Goal: Information Seeking & Learning: Learn about a topic

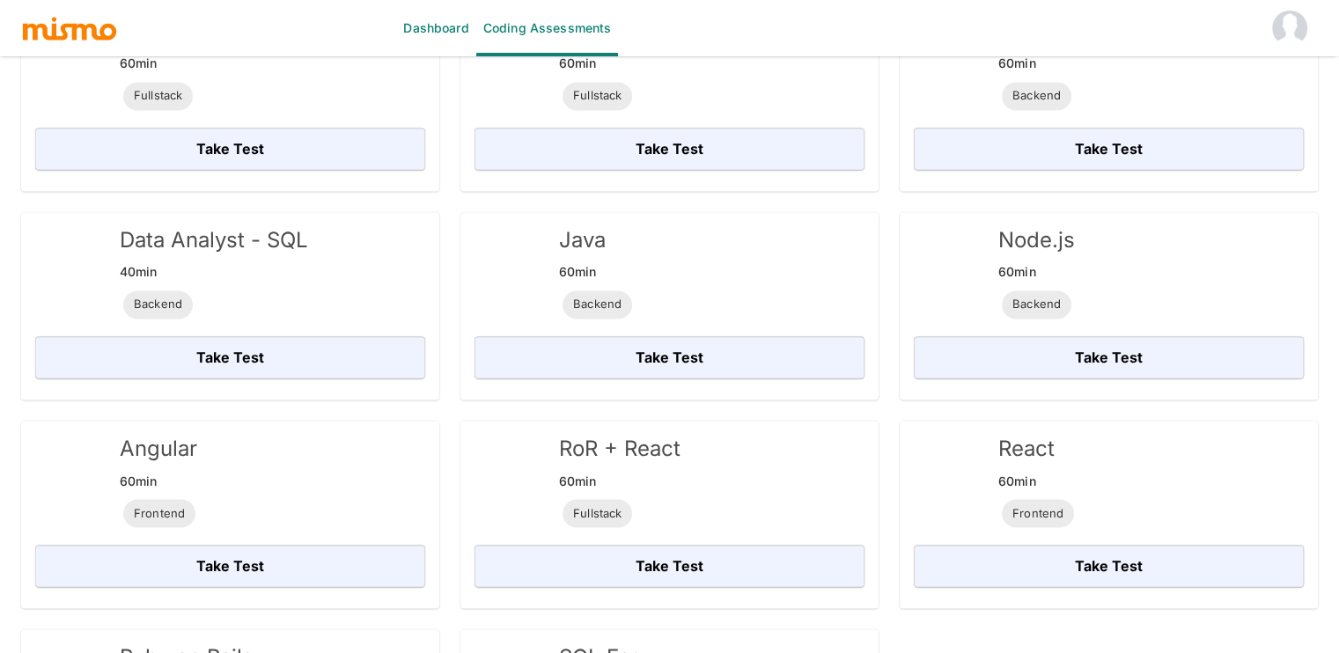
scroll to position [2659, 0]
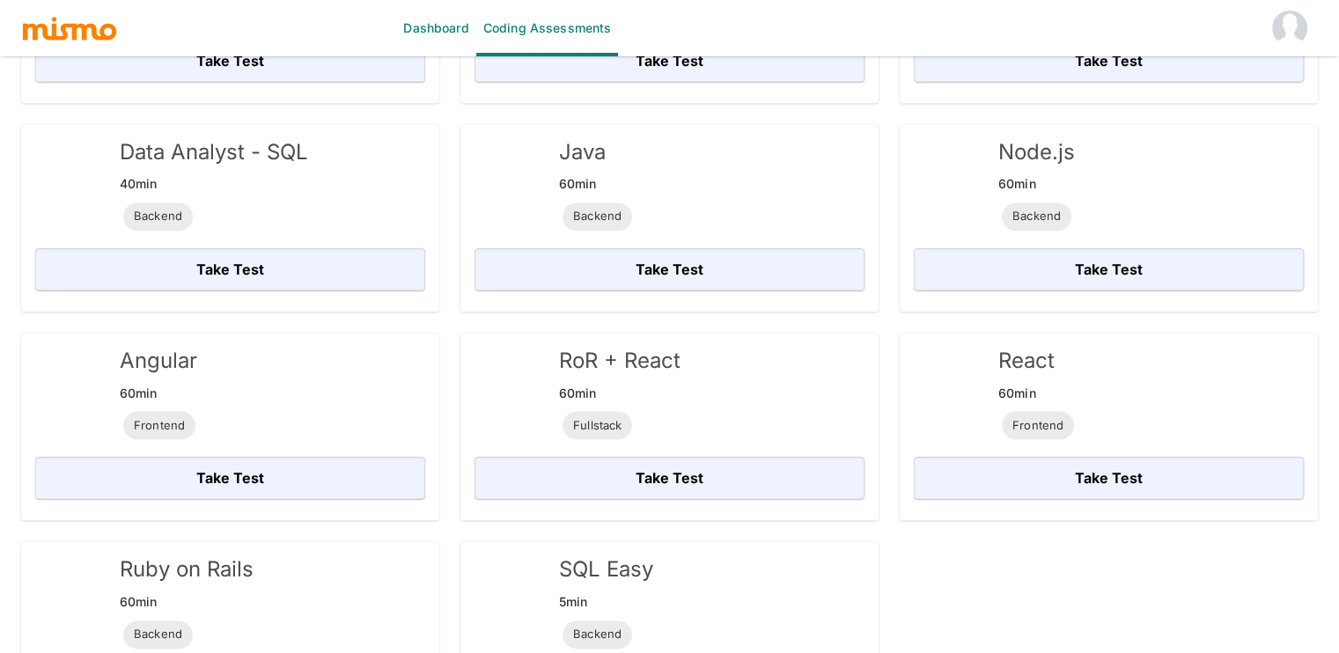
click at [442, 312] on div "RoR + React 60 min Fullstack Take Test" at bounding box center [658, 416] width 439 height 209
click at [447, 312] on div "RoR + React 60 min Fullstack Take Test" at bounding box center [658, 416] width 439 height 209
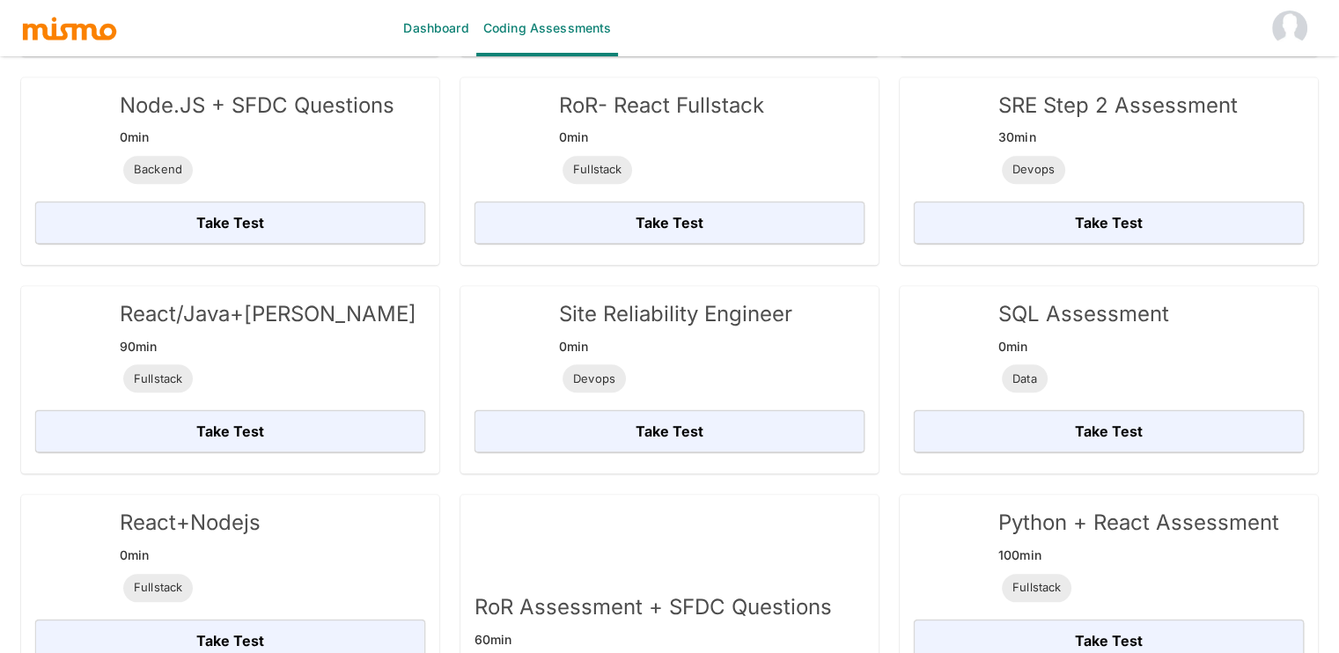
scroll to position [1556, 0]
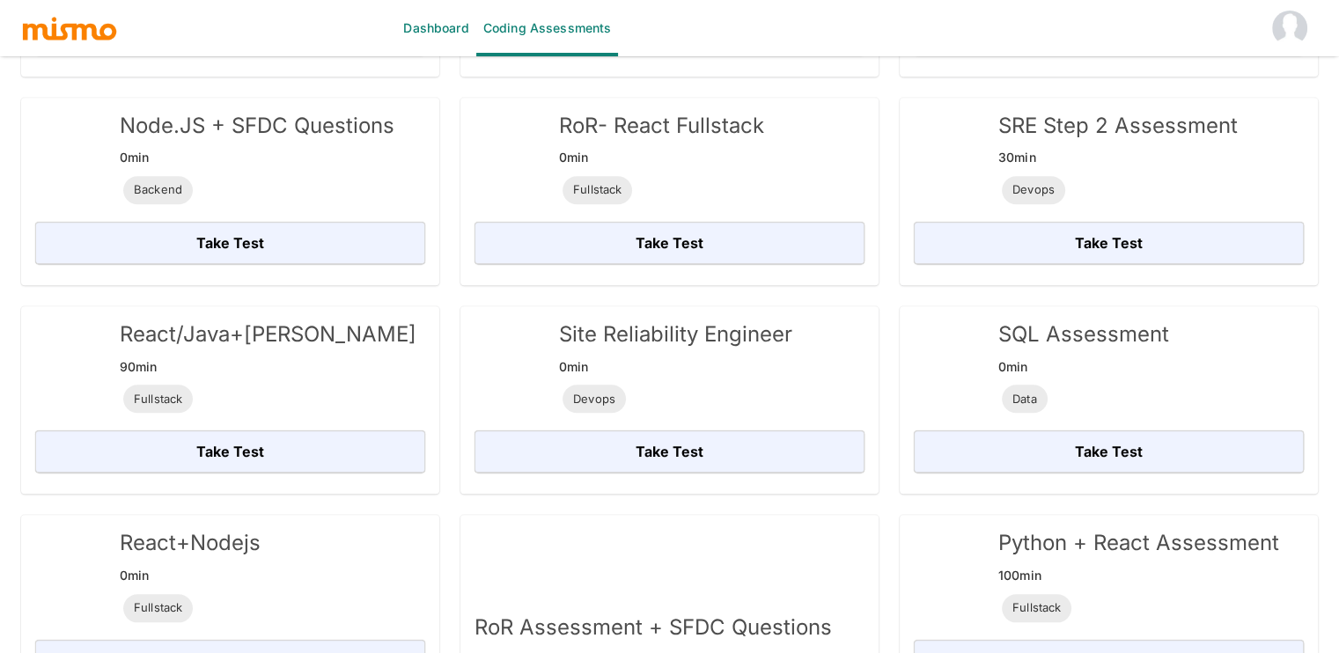
click at [450, 242] on div "RoR- React Fullstack 0 min Fullstack Take Test" at bounding box center [658, 181] width 439 height 209
click at [446, 246] on div "RoR- React Fullstack 0 min Fullstack Take Test" at bounding box center [658, 181] width 439 height 209
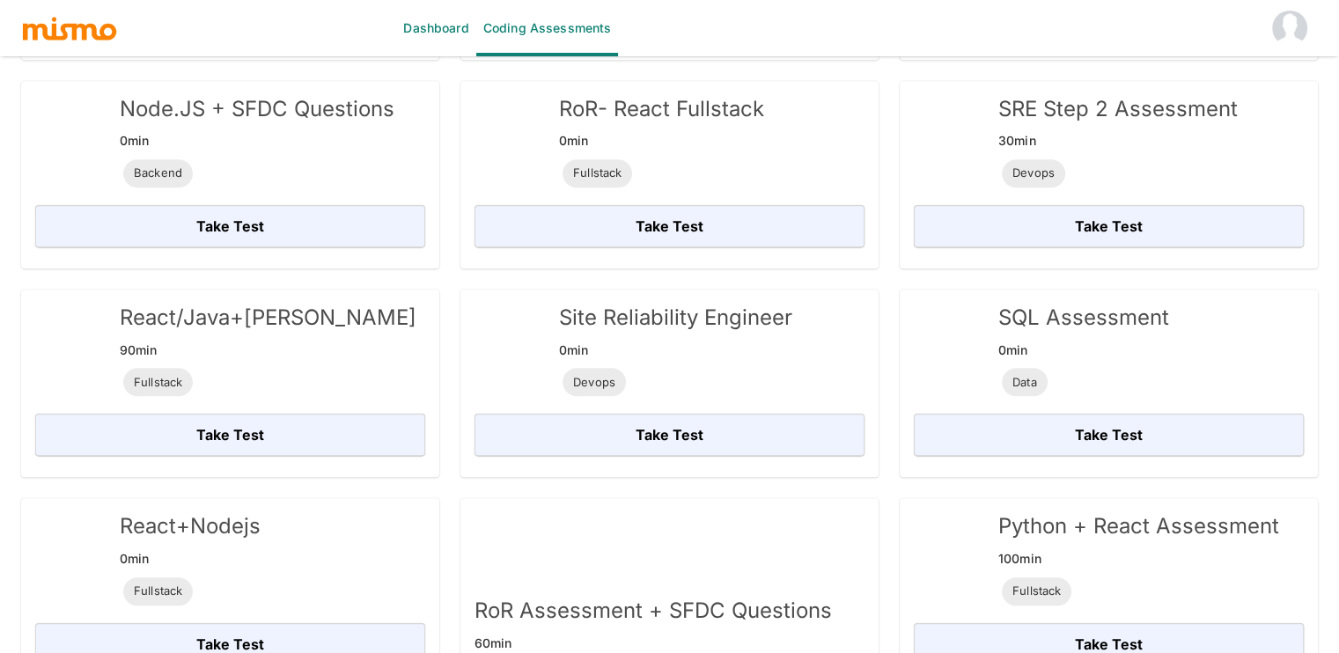
scroll to position [1570, 0]
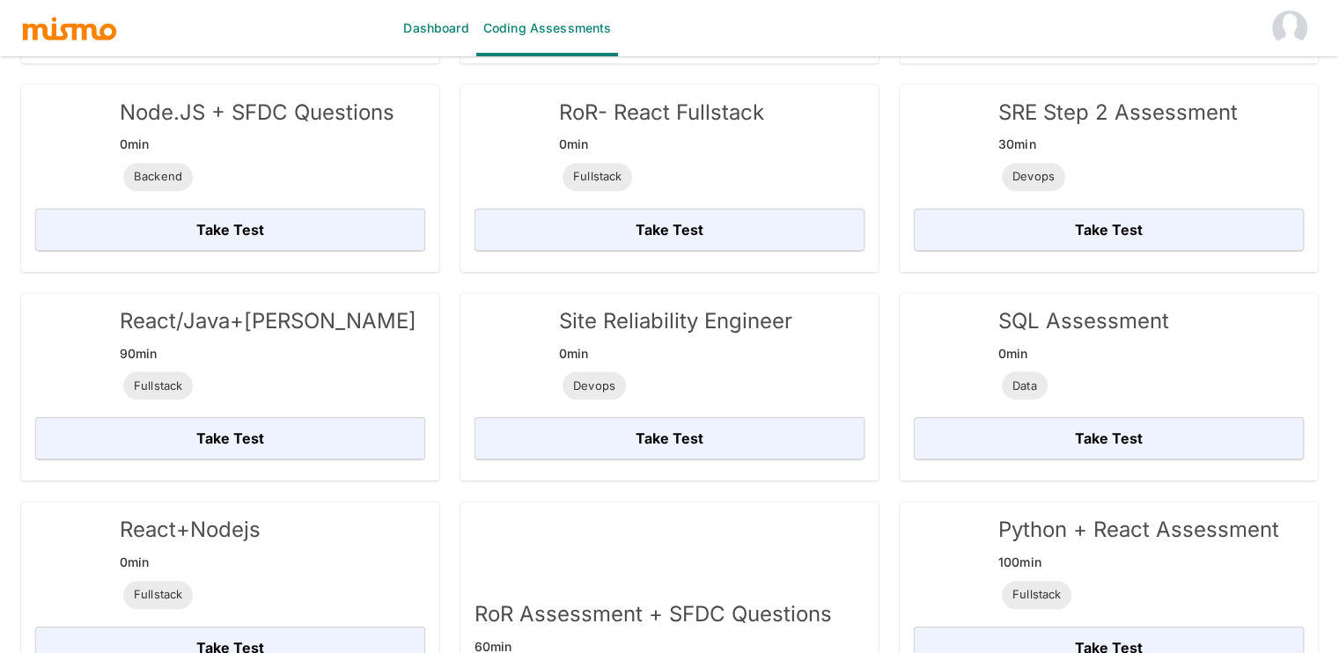
click at [444, 481] on div "RoR Assessment + SFDC Questions 60 min Backend Take Test" at bounding box center [658, 627] width 439 height 293
click at [446, 481] on div "RoR Assessment + SFDC Questions 60 min Backend Take Test" at bounding box center [658, 627] width 439 height 293
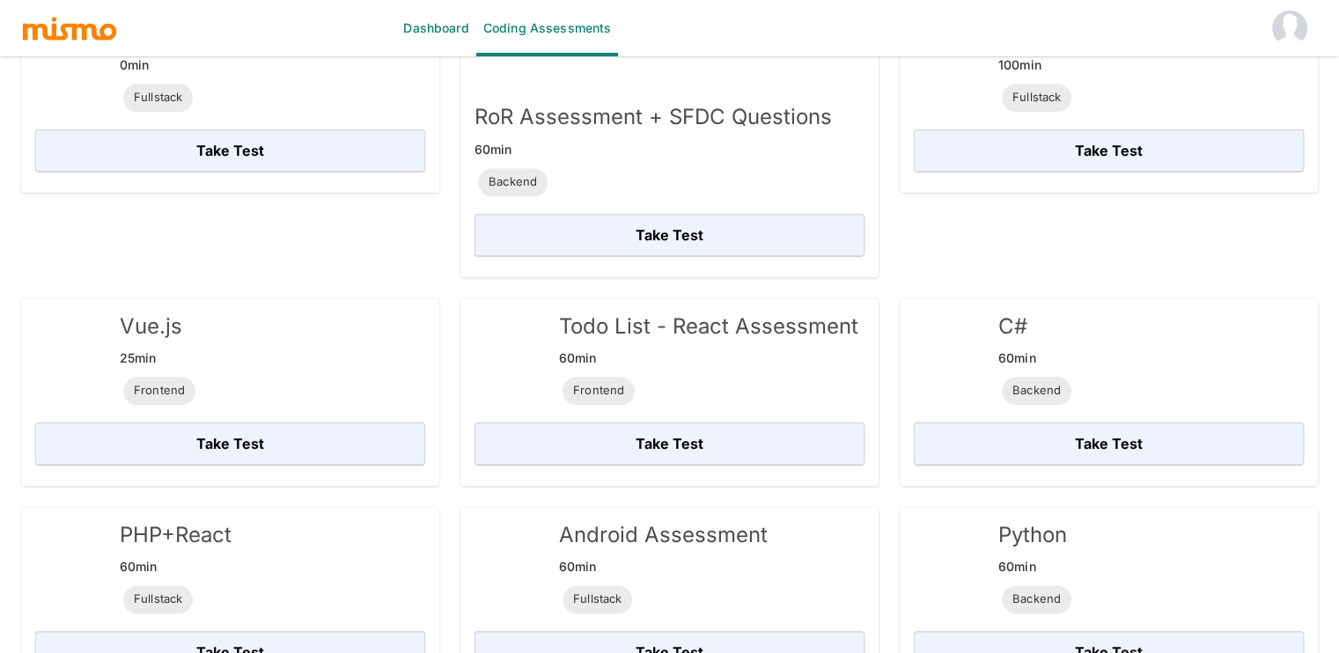
scroll to position [2068, 0]
click at [446, 454] on div "Todo List - React Assessment 60 min Frontend Take Test" at bounding box center [658, 380] width 439 height 209
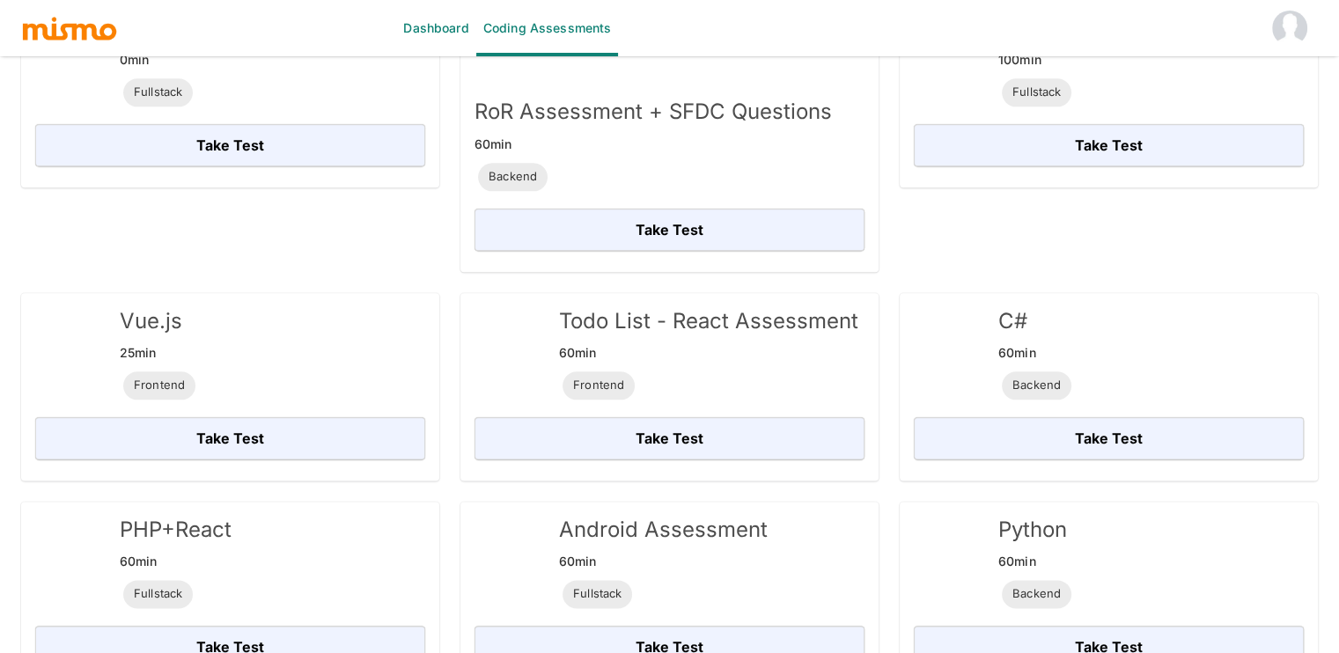
scroll to position [2076, 0]
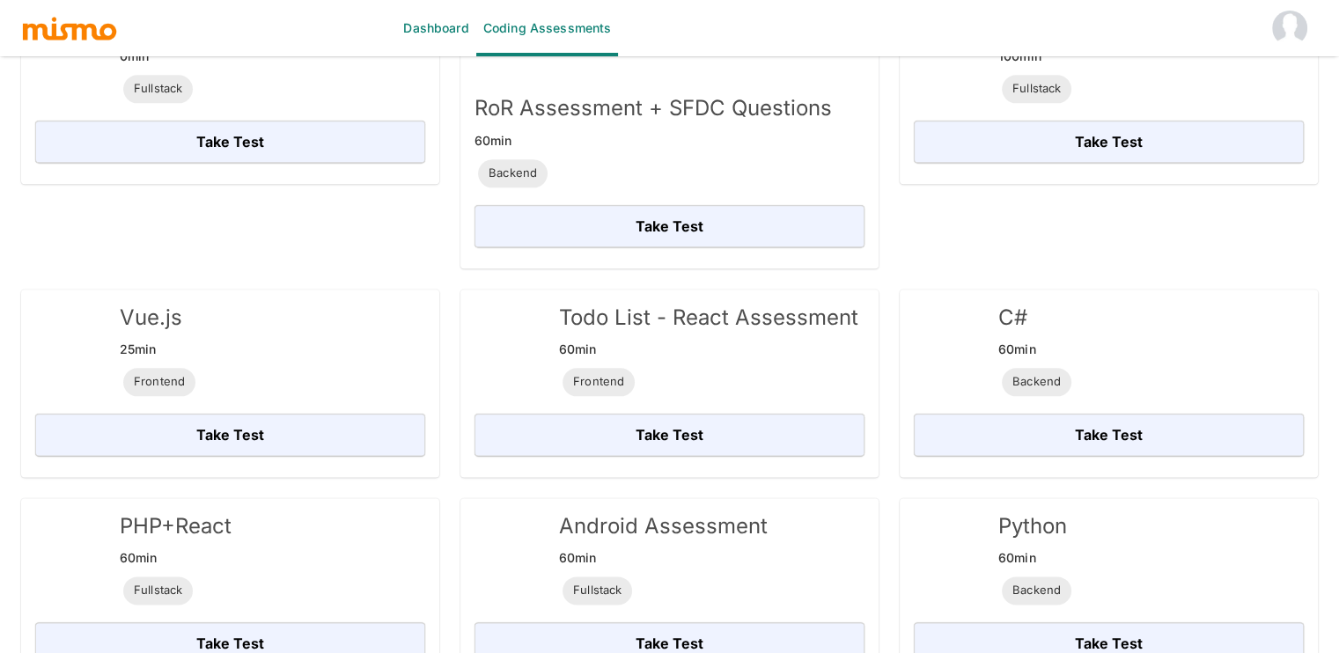
click at [446, 477] on div "Android Assessment 60 min Fullstack Take Test" at bounding box center [658, 581] width 439 height 209
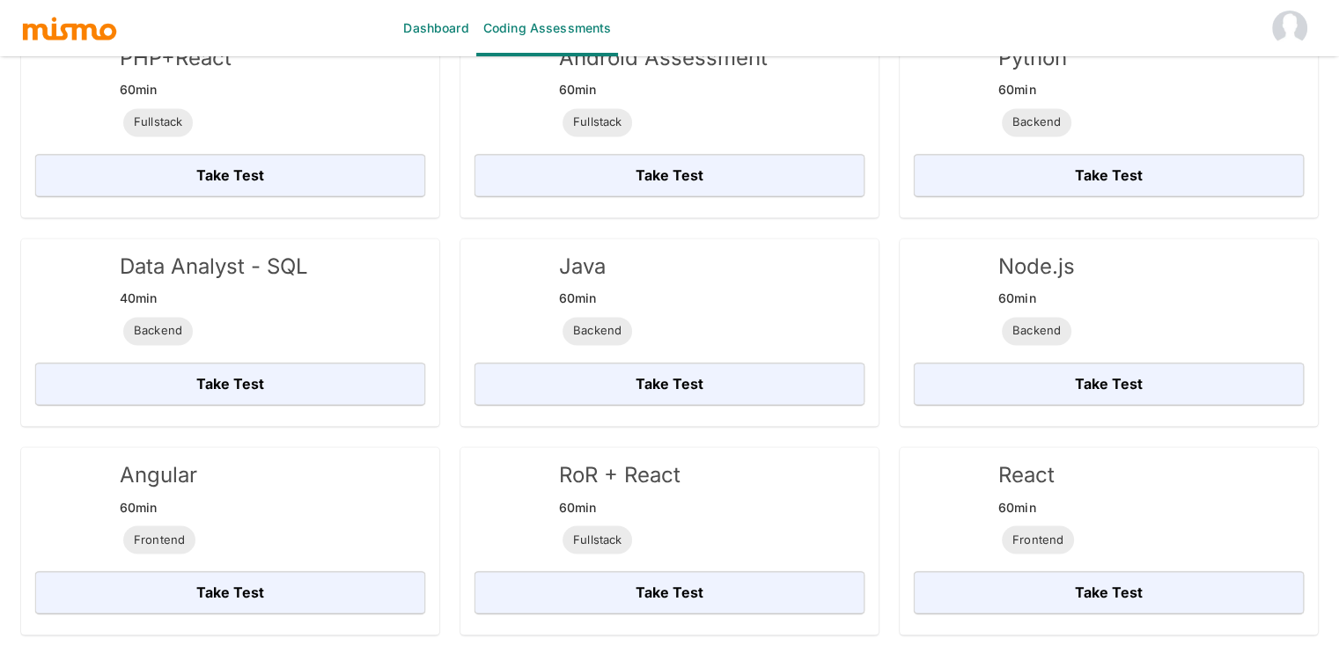
scroll to position [2540, 0]
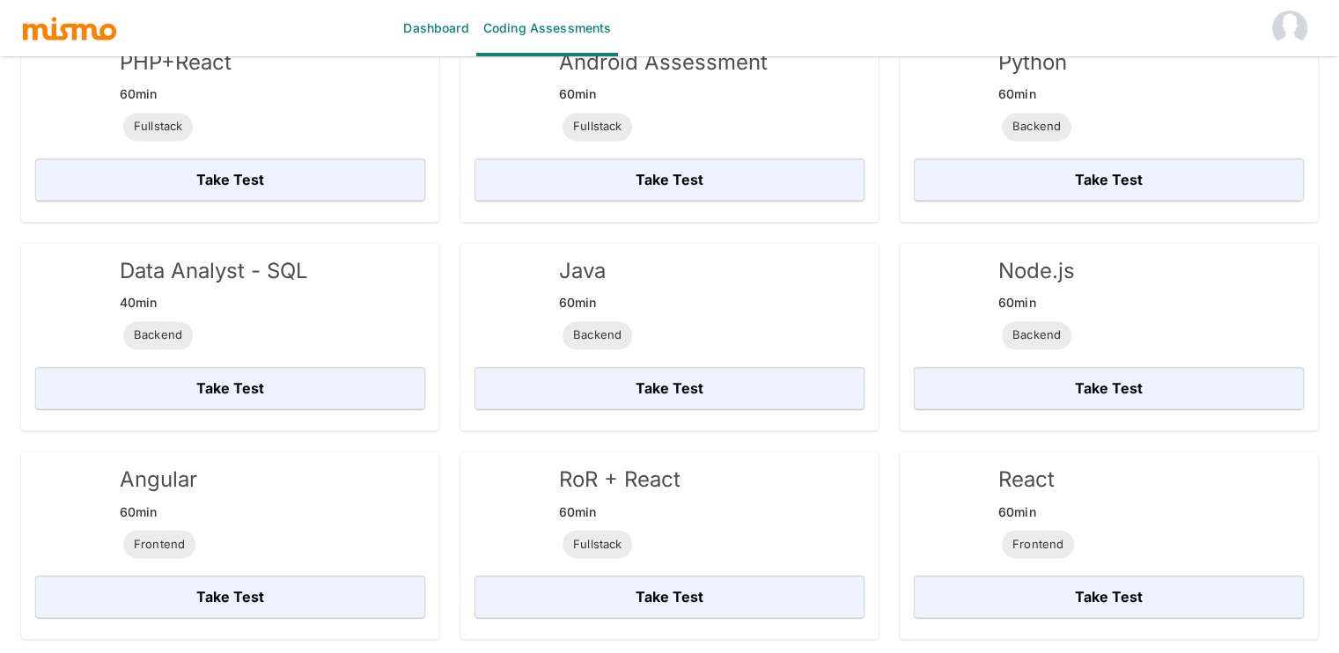
click at [448, 222] on div "Java 60 min Backend Take Test" at bounding box center [658, 326] width 439 height 209
click at [445, 232] on div "Java 60 min Backend Take Test" at bounding box center [658, 326] width 439 height 209
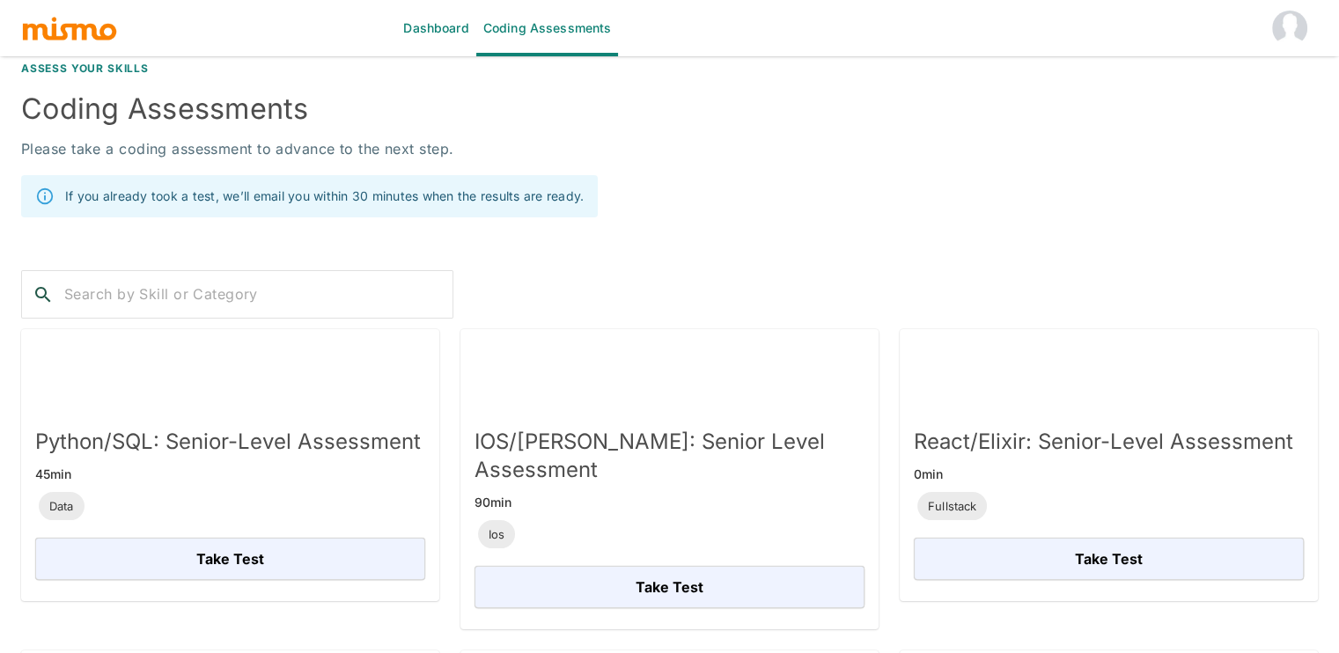
scroll to position [0, 0]
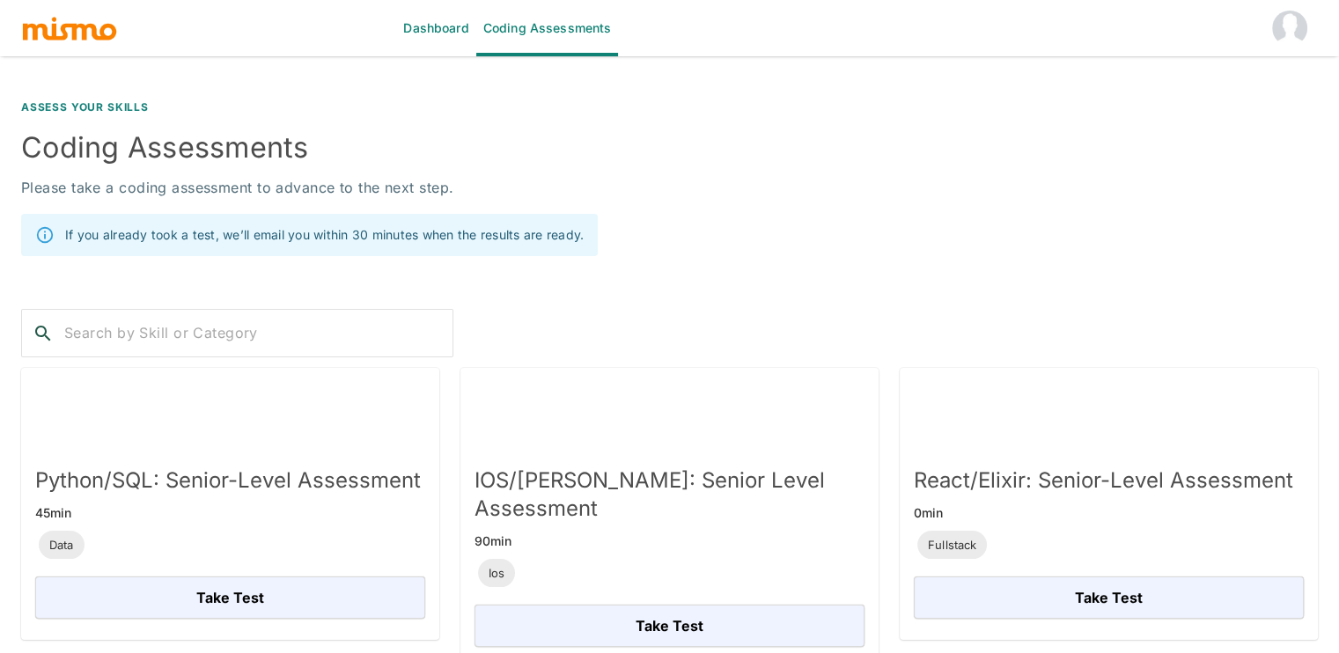
click at [462, 164] on h4 "Coding Assessments" at bounding box center [669, 147] width 1297 height 35
